Goal: Task Accomplishment & Management: Use online tool/utility

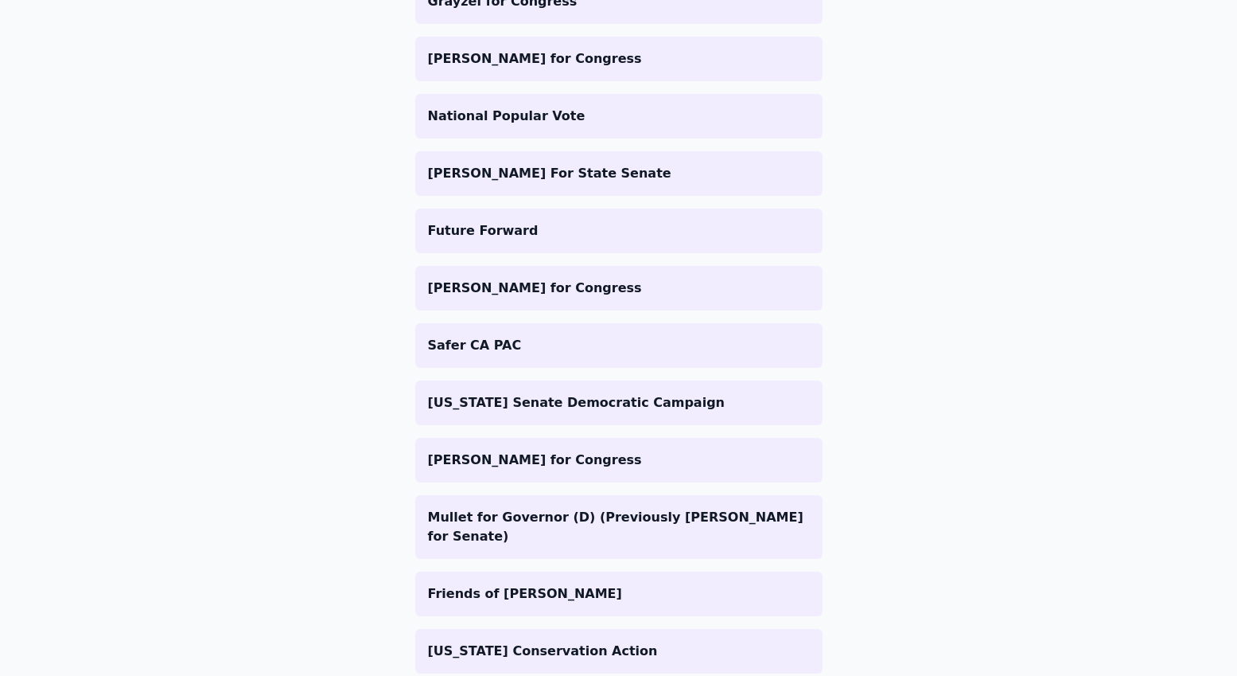
scroll to position [291, 0]
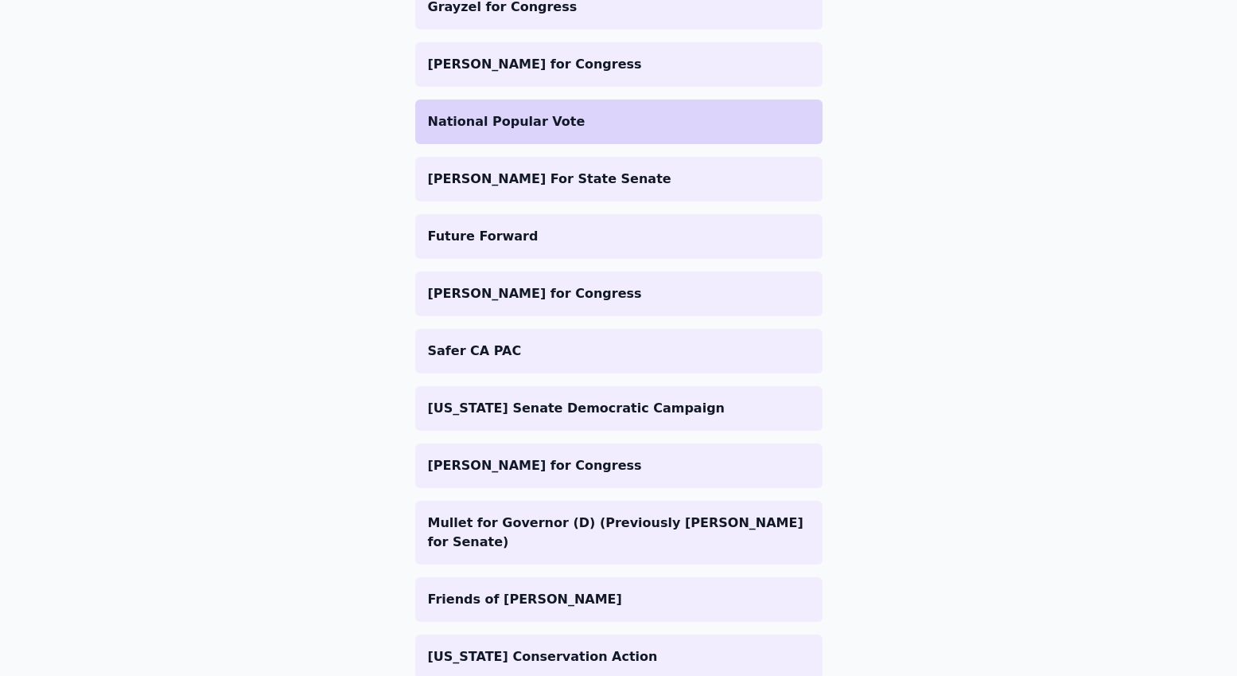
click at [588, 131] on li "National Popular Vote" at bounding box center [618, 121] width 407 height 45
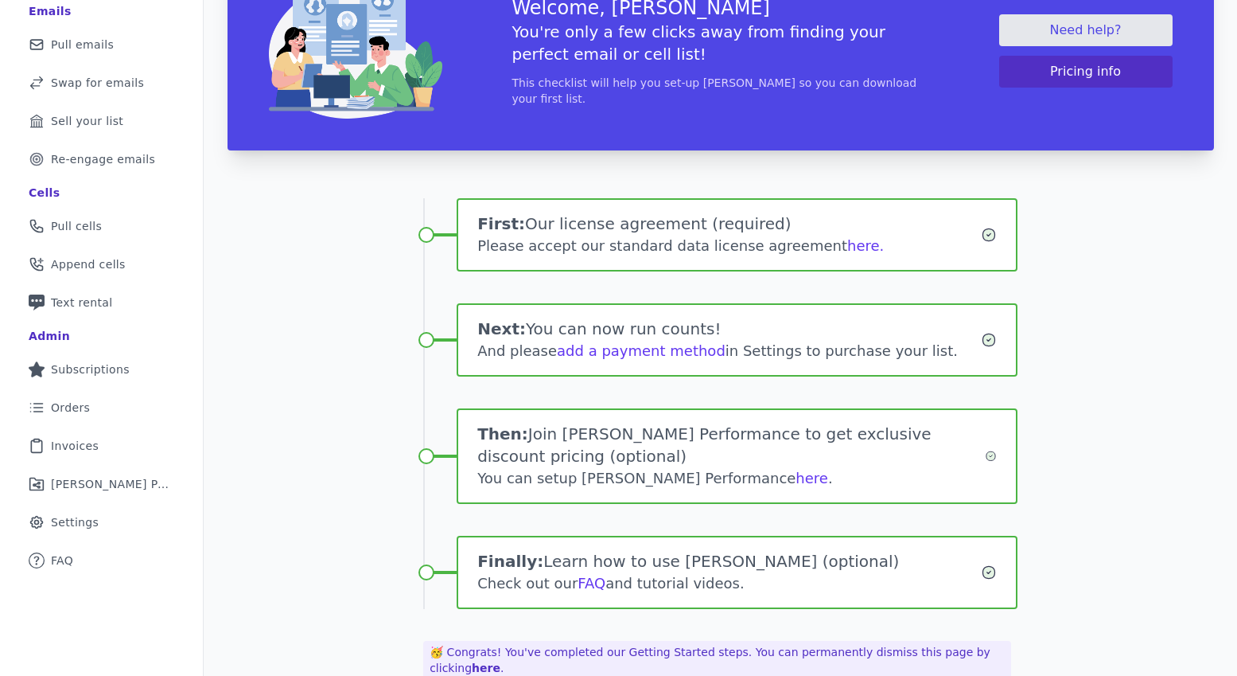
scroll to position [150, 0]
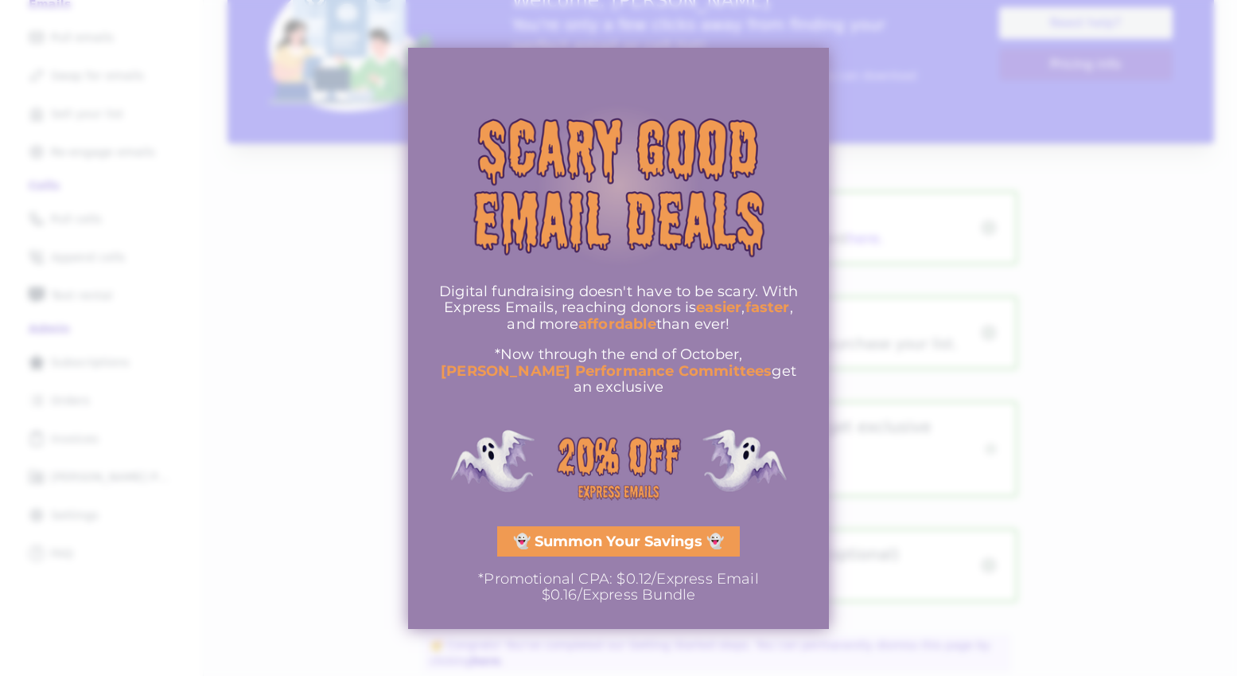
click at [1080, 233] on div at bounding box center [618, 338] width 1237 height 676
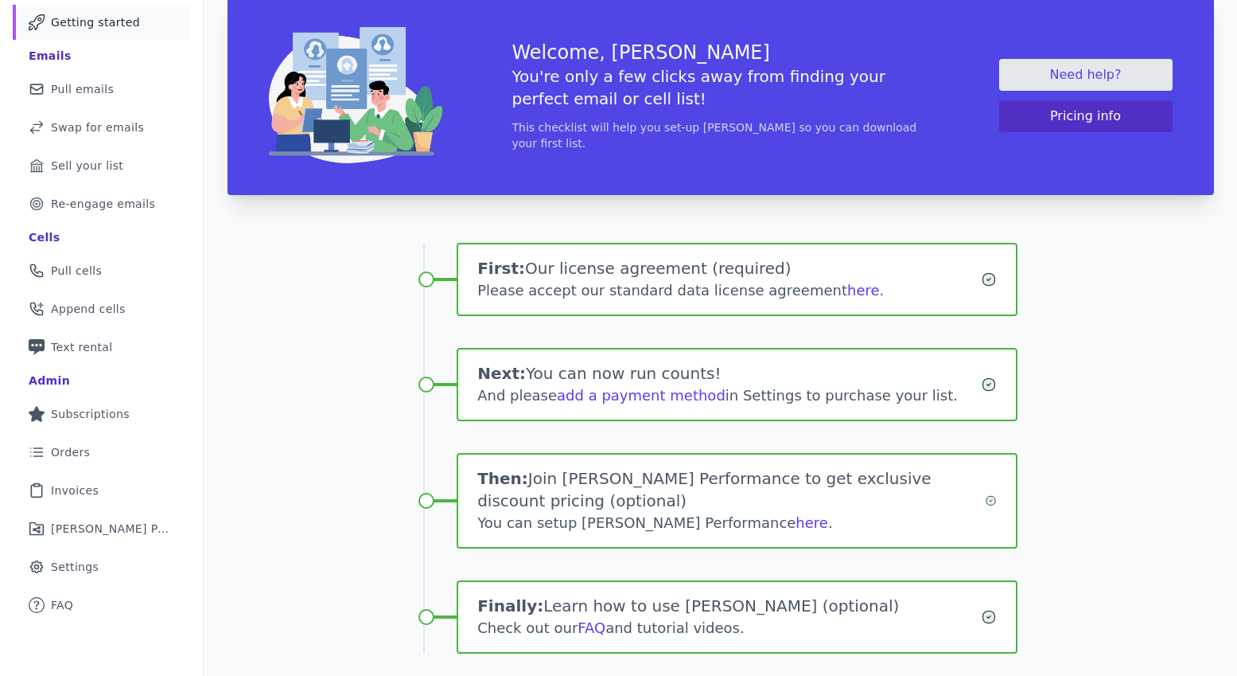
scroll to position [73, 0]
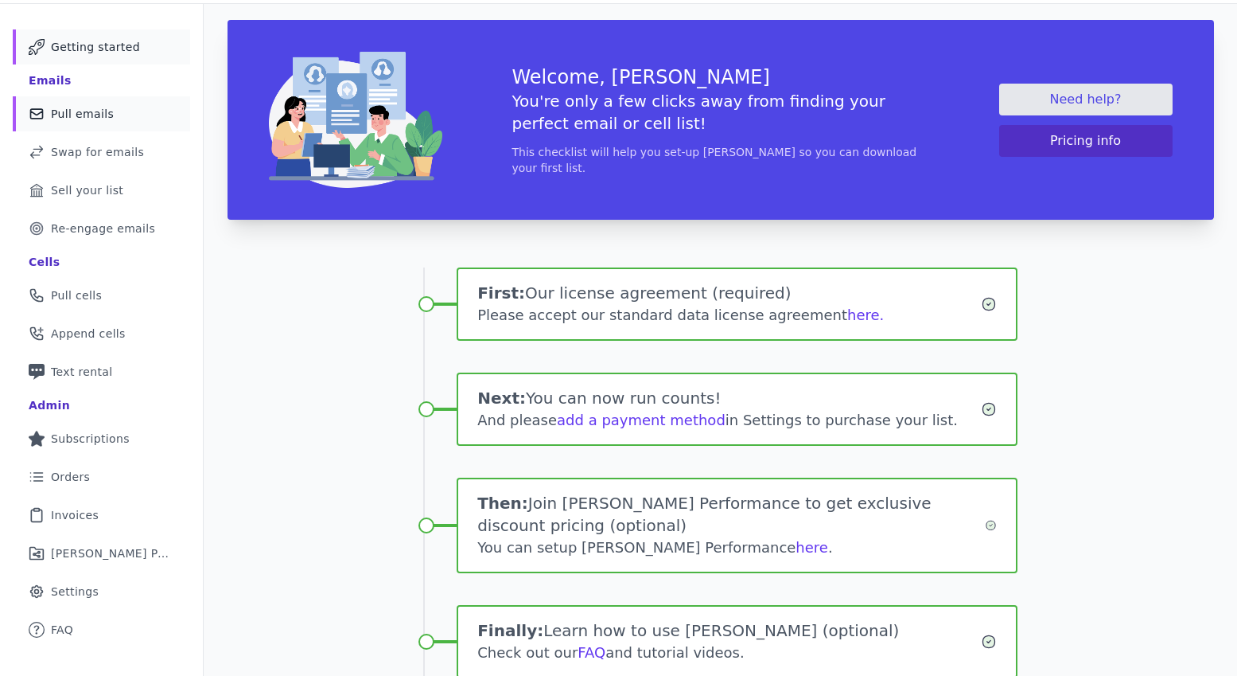
click at [99, 116] on span "Pull emails" at bounding box center [82, 114] width 63 height 16
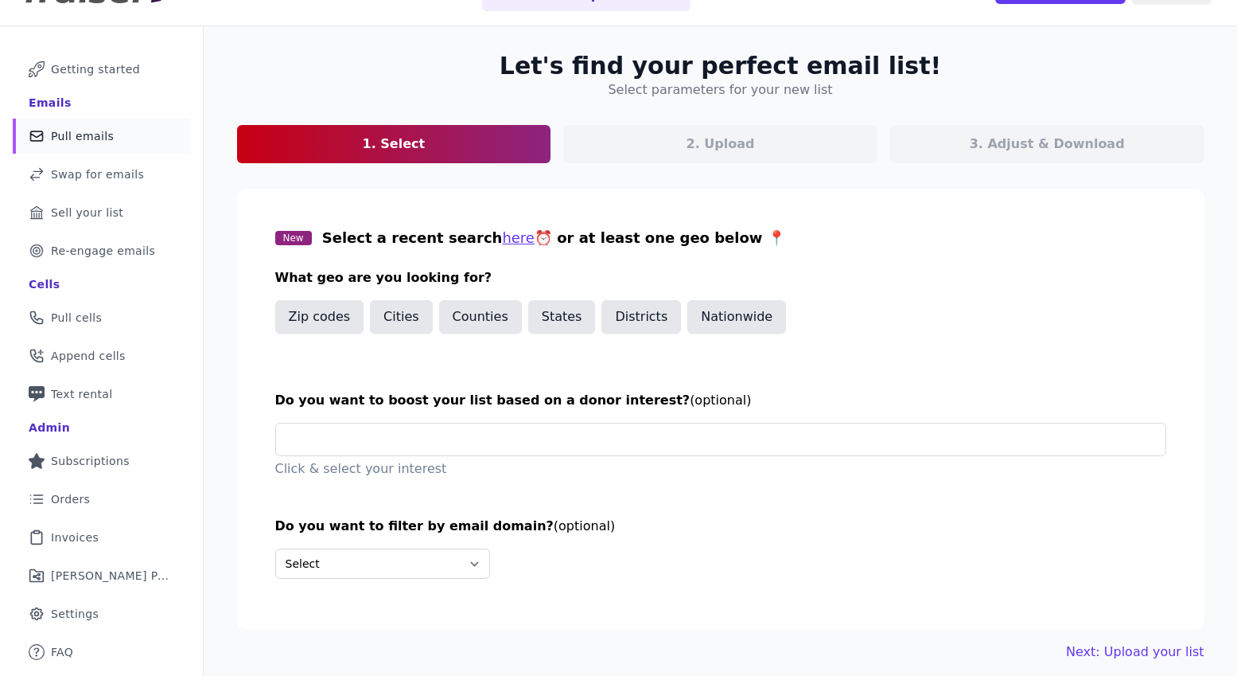
scroll to position [77, 0]
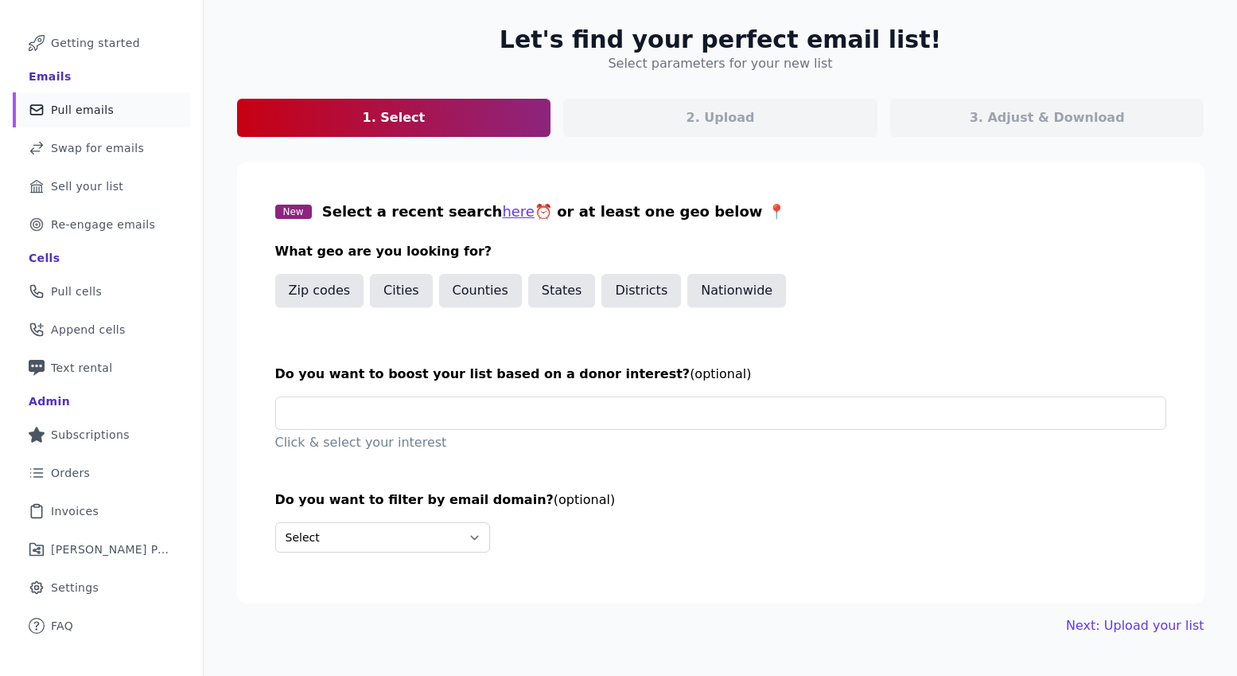
click at [872, 367] on h3 "Do you want to boost your list based on a donor interest? (optional)" at bounding box center [720, 373] width 891 height 19
click at [420, 393] on section "New Select a recent search here ⏰ or at least one geo below 📍 What geo are you …" at bounding box center [721, 382] width 968 height 441
click at [413, 405] on input "text" at bounding box center [727, 413] width 877 height 32
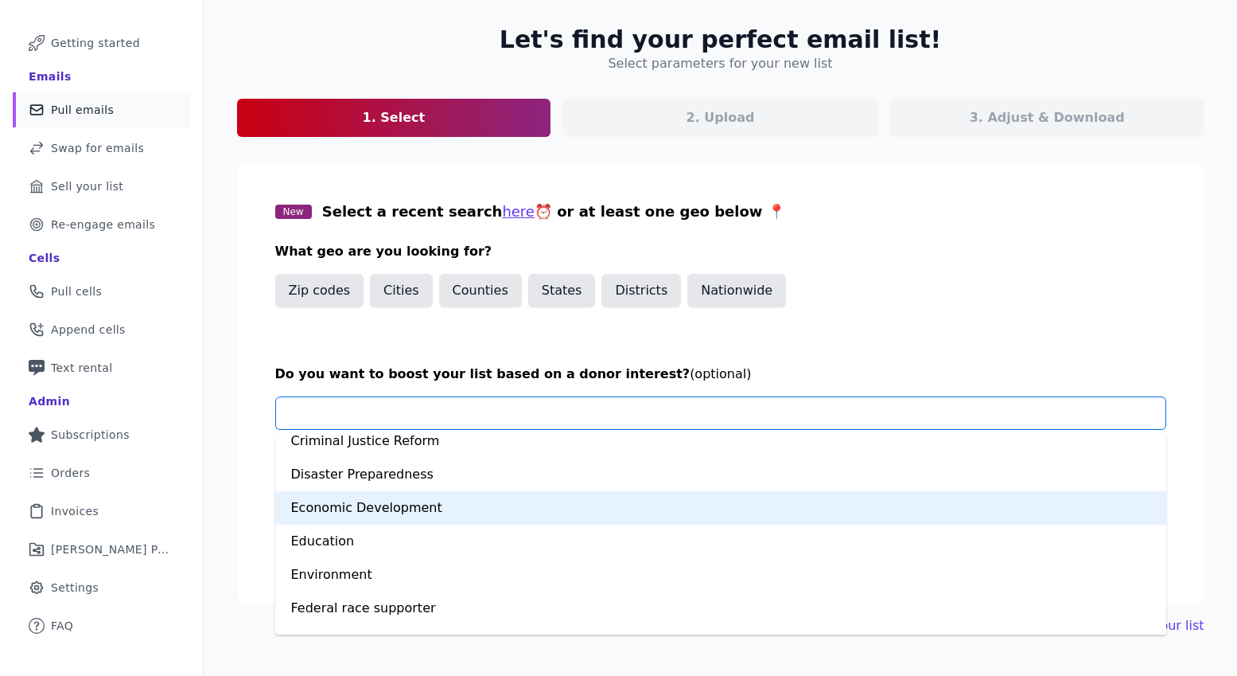
scroll to position [222, 0]
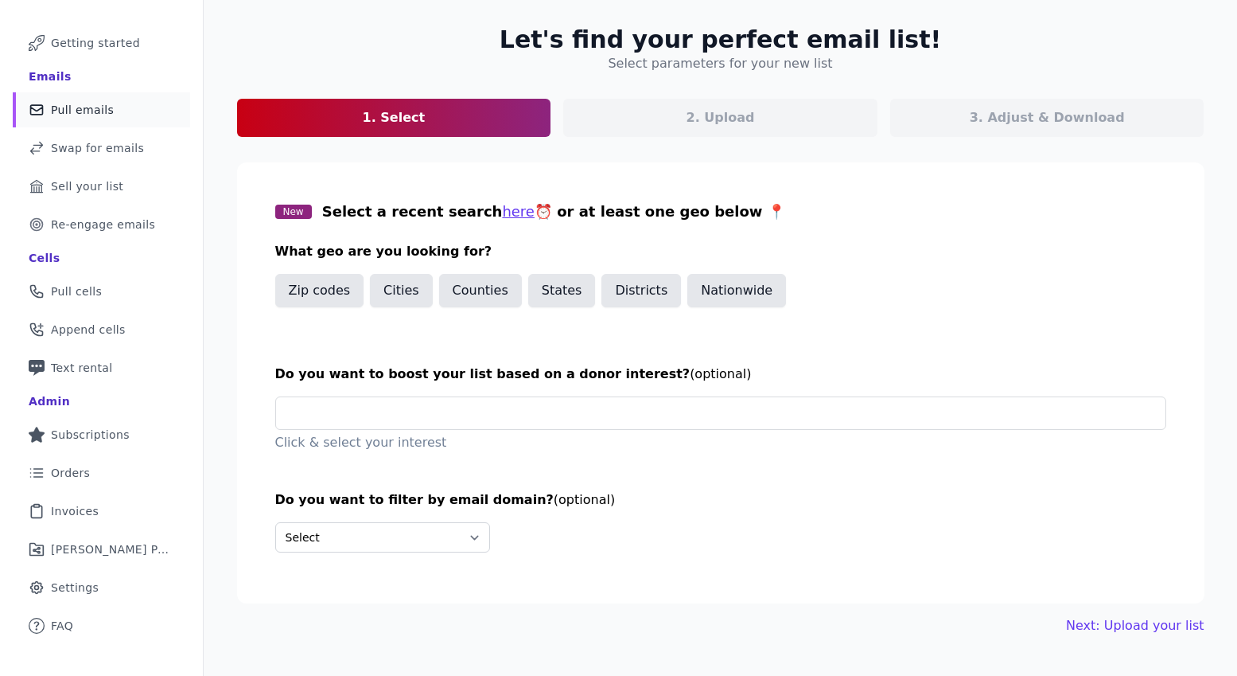
click at [840, 328] on section "New Select a recent search here ⏰ or at least one geo below 📍 What geo are you …" at bounding box center [721, 382] width 968 height 441
